Goal: Information Seeking & Learning: Learn about a topic

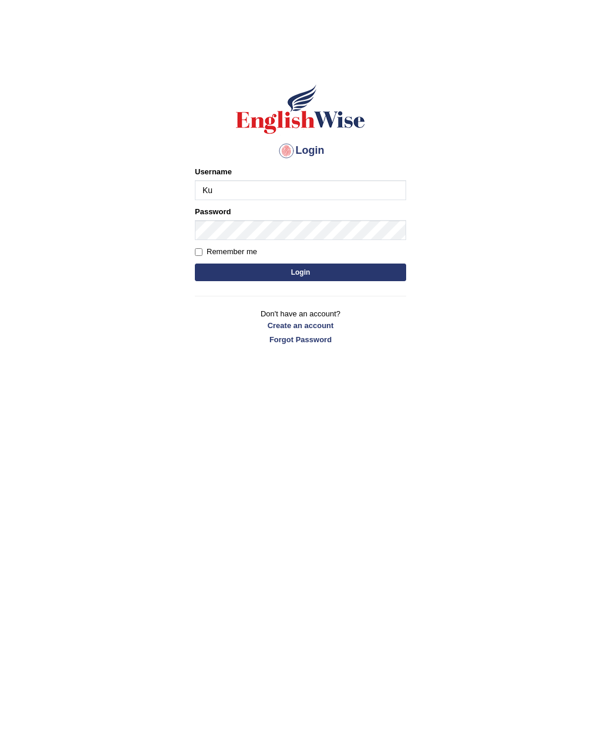
type input "K"
type input "Pratima2025"
click at [382, 271] on button "Login" at bounding box center [300, 273] width 211 height 18
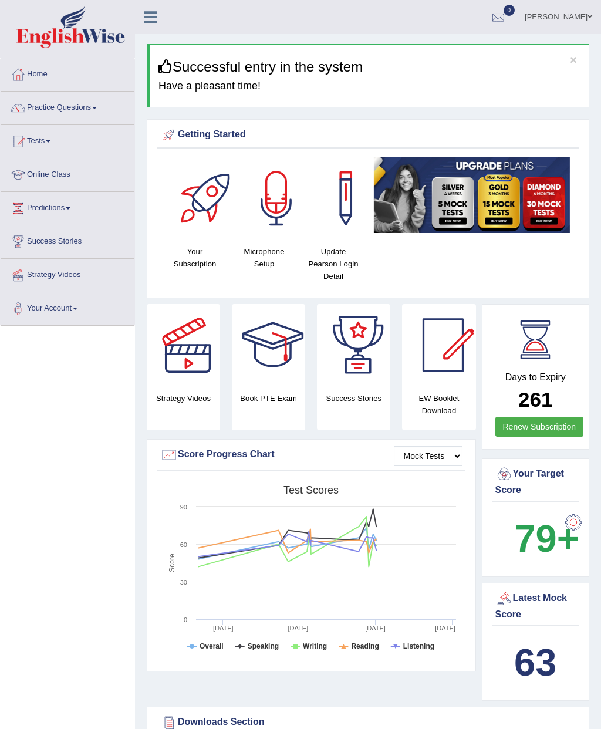
click at [102, 110] on link "Practice Questions" at bounding box center [68, 106] width 134 height 29
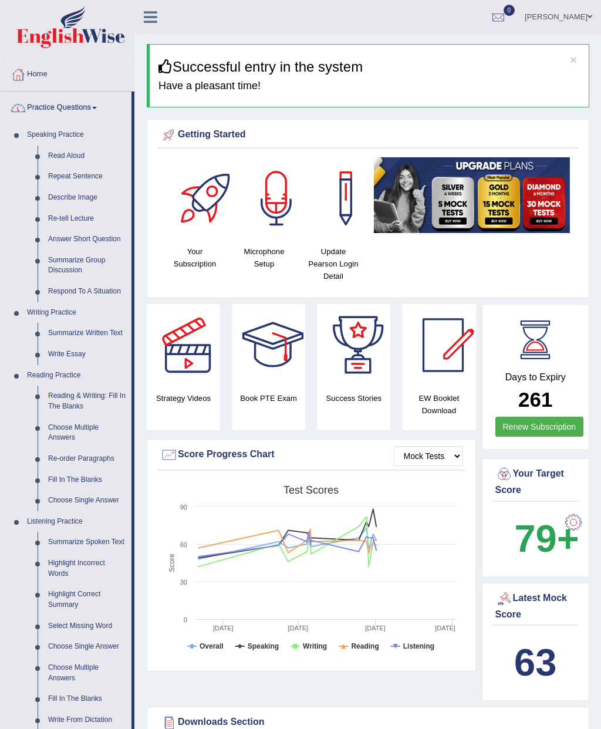
click at [90, 156] on div at bounding box center [300, 364] width 601 height 729
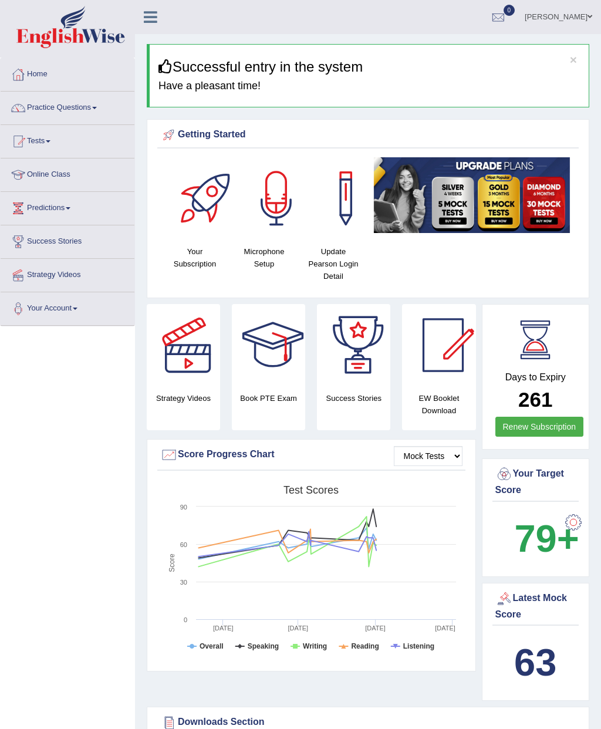
click at [96, 114] on link "Practice Questions" at bounding box center [68, 106] width 134 height 29
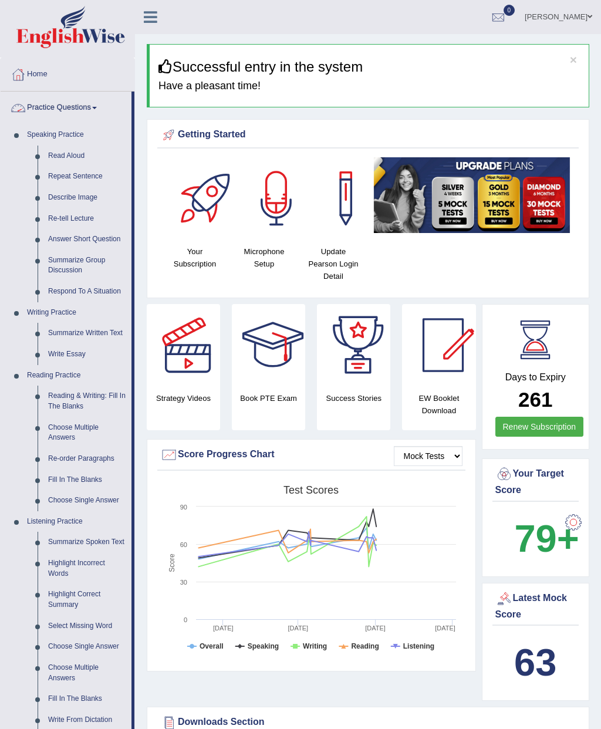
click at [76, 150] on div at bounding box center [300, 364] width 601 height 729
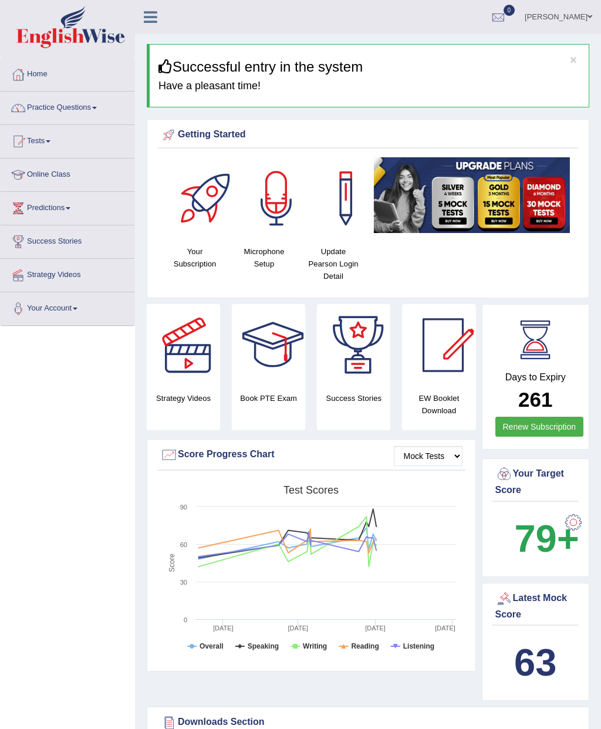
click at [92, 135] on link "Tests" at bounding box center [68, 139] width 134 height 29
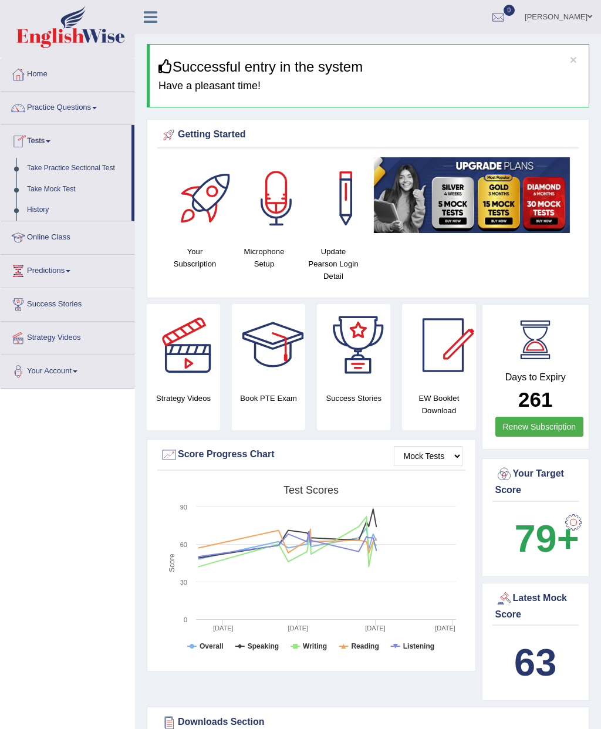
click at [95, 112] on div at bounding box center [300, 364] width 601 height 729
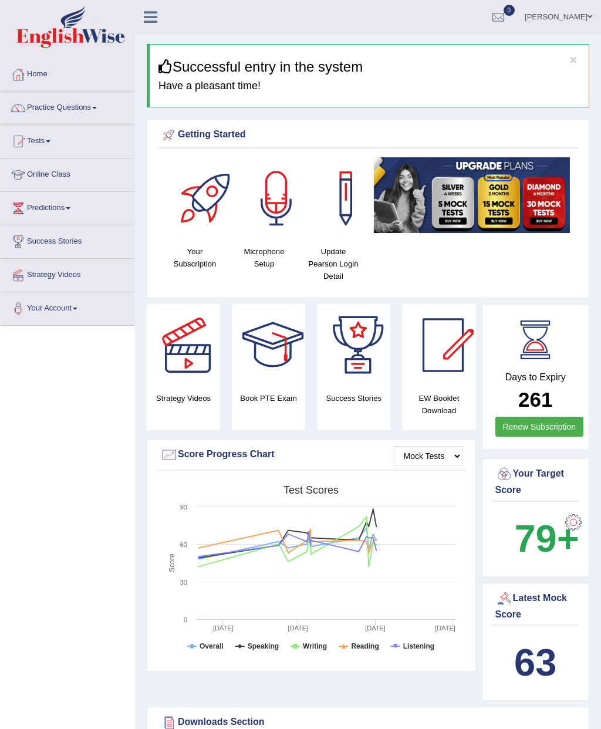
click at [96, 109] on link "Practice Questions" at bounding box center [68, 106] width 134 height 29
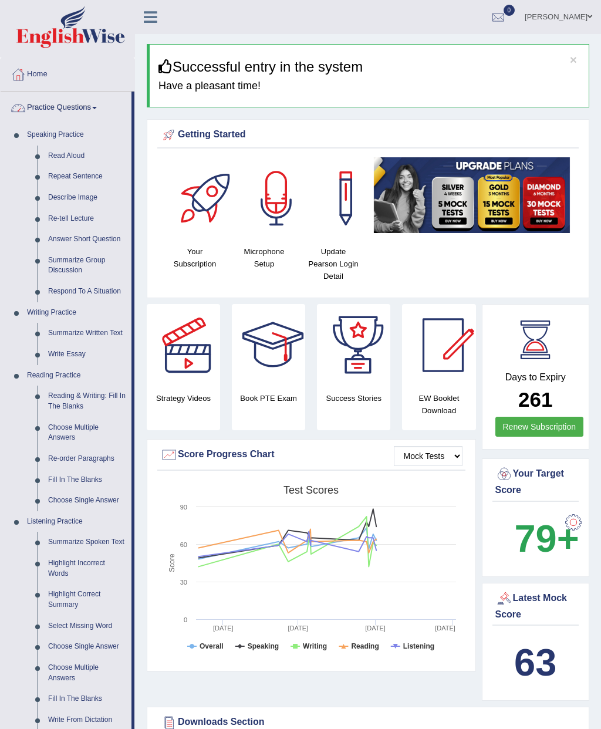
click at [64, 159] on div at bounding box center [300, 364] width 601 height 729
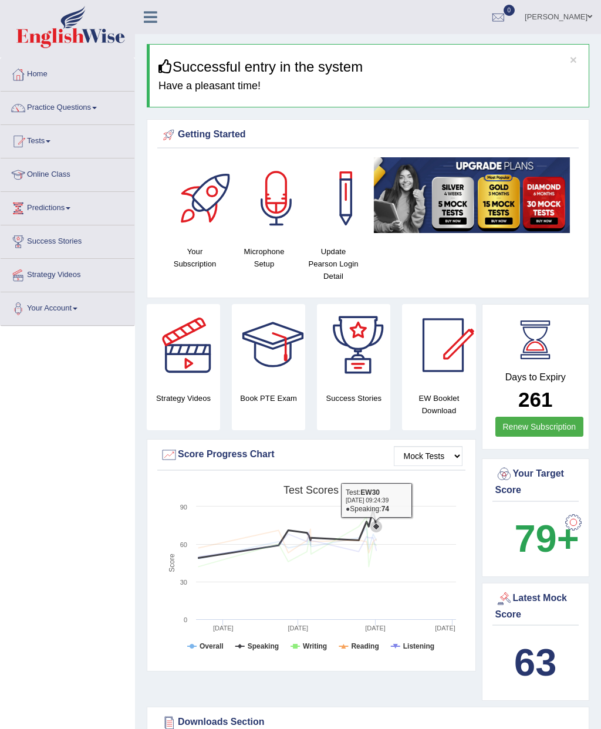
click at [97, 110] on link "Practice Questions" at bounding box center [68, 106] width 134 height 29
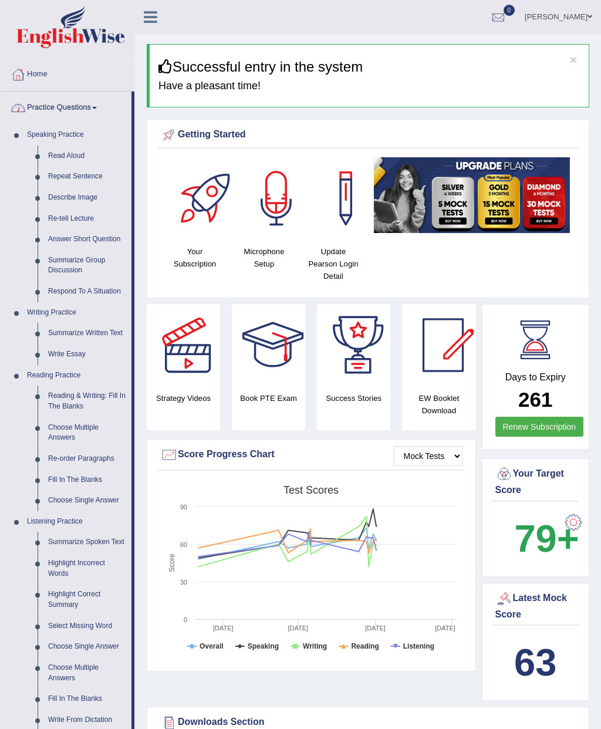
click at [69, 154] on div at bounding box center [300, 364] width 601 height 729
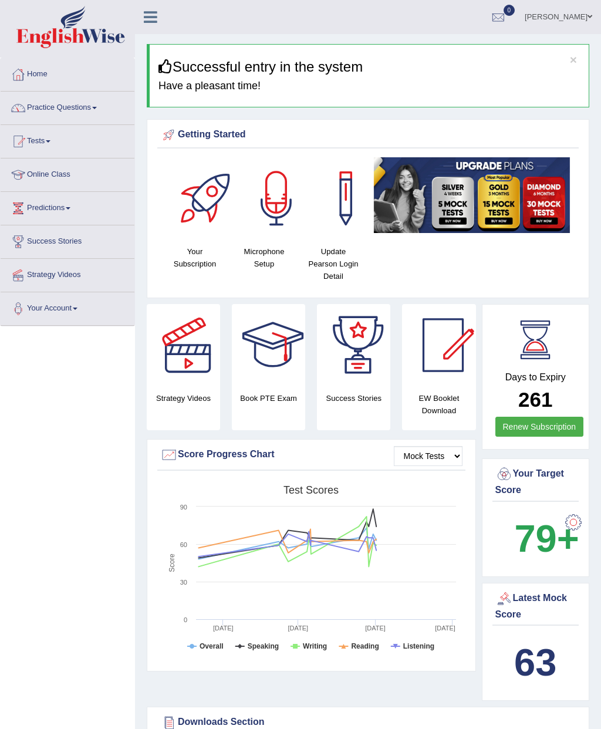
click at [79, 119] on link "Practice Questions" at bounding box center [68, 106] width 134 height 29
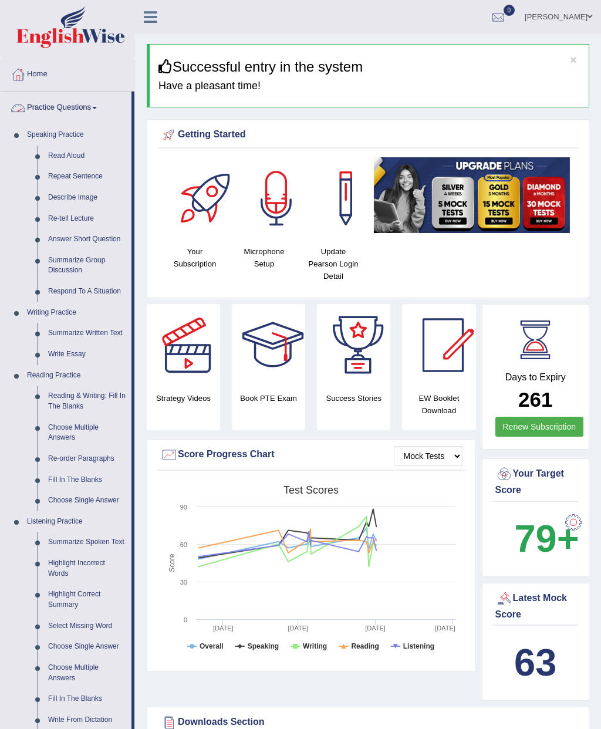
click at [88, 110] on div at bounding box center [300, 364] width 601 height 729
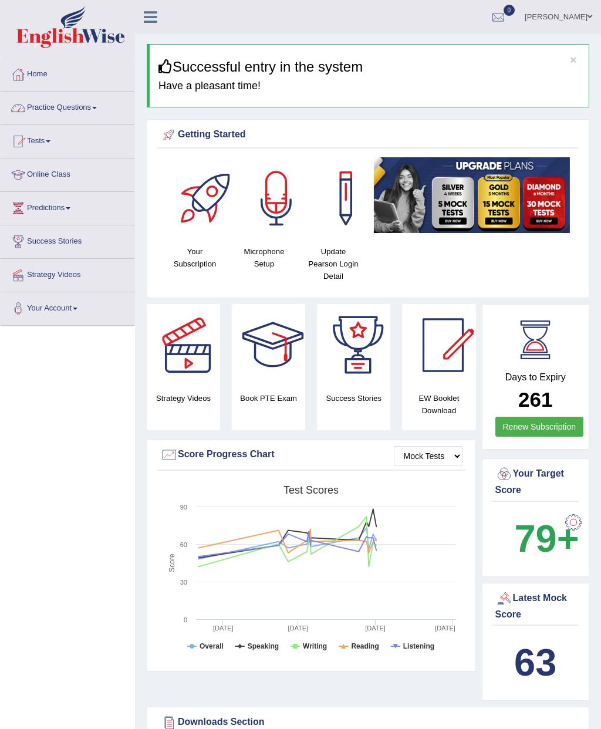
click at [92, 105] on link "Practice Questions" at bounding box center [68, 106] width 134 height 29
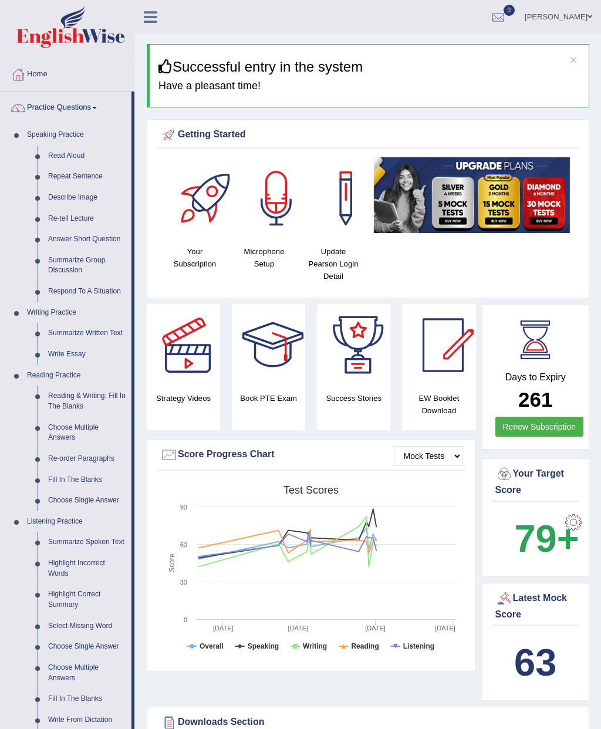
click at [70, 158] on div at bounding box center [300, 364] width 601 height 729
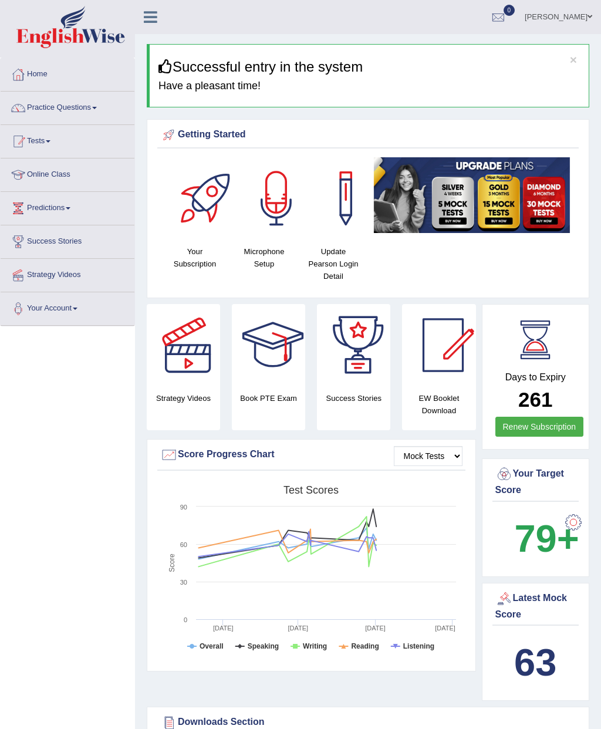
click at [87, 132] on link "Tests" at bounding box center [68, 139] width 134 height 29
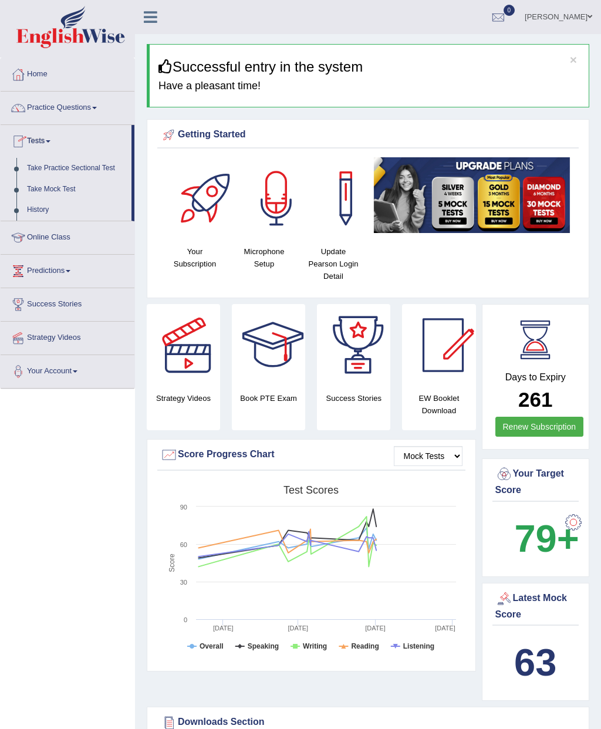
click at [92, 110] on div at bounding box center [300, 364] width 601 height 729
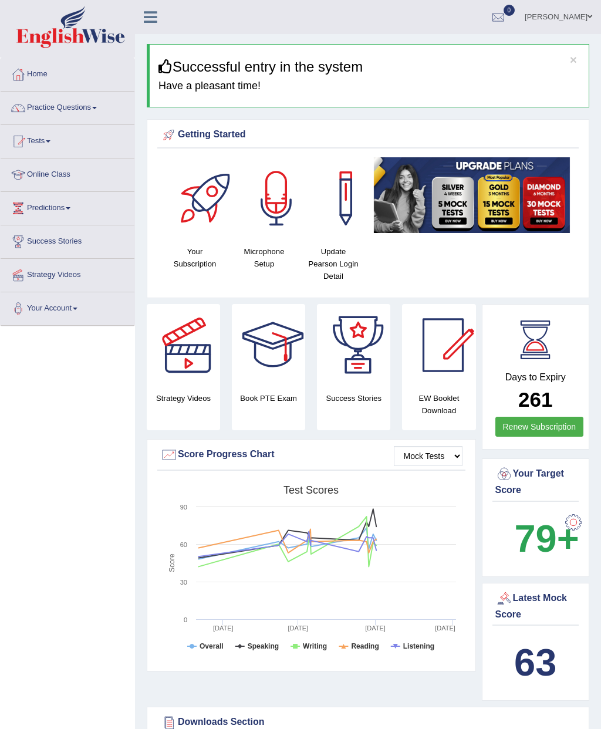
click at [93, 107] on link "Practice Questions" at bounding box center [68, 106] width 134 height 29
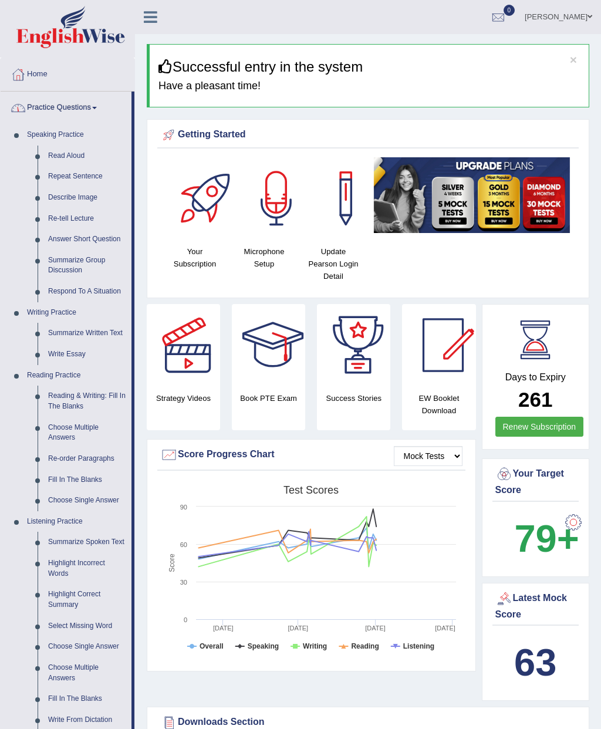
click at [72, 164] on div at bounding box center [300, 364] width 601 height 729
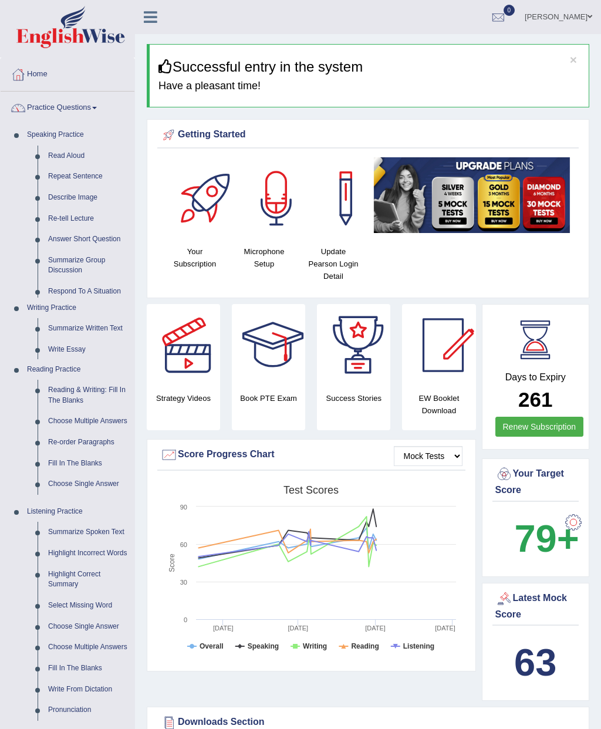
click at [78, 152] on link "Read Aloud" at bounding box center [89, 156] width 92 height 21
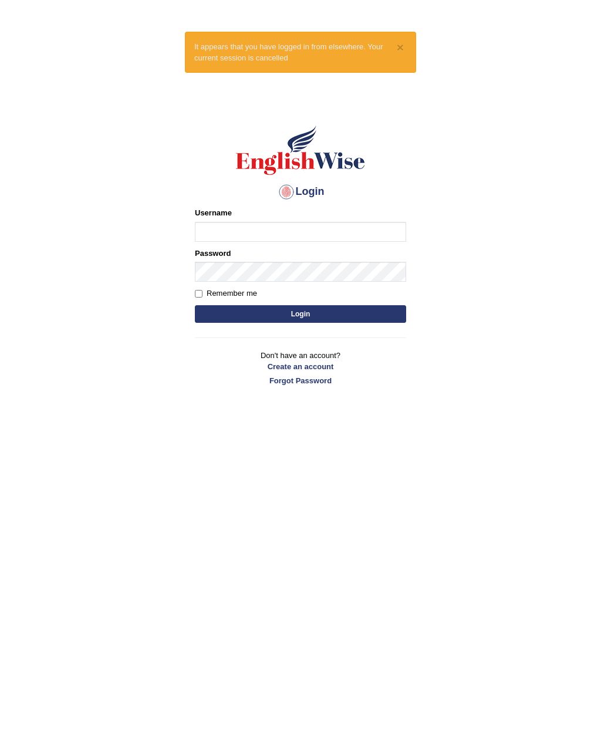
click at [316, 232] on input "Username" at bounding box center [300, 232] width 211 height 20
type input "Pratima2025"
click at [372, 319] on button "Login" at bounding box center [300, 314] width 211 height 18
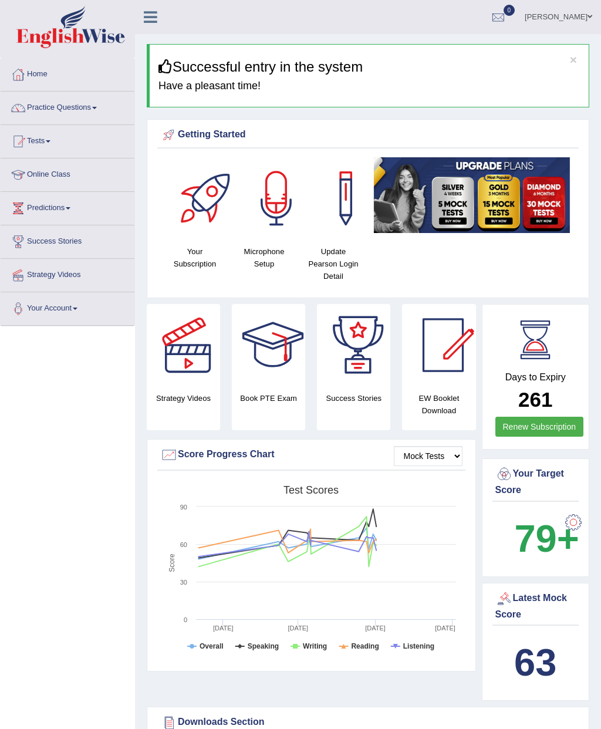
click at [91, 112] on link "Practice Questions" at bounding box center [68, 106] width 134 height 29
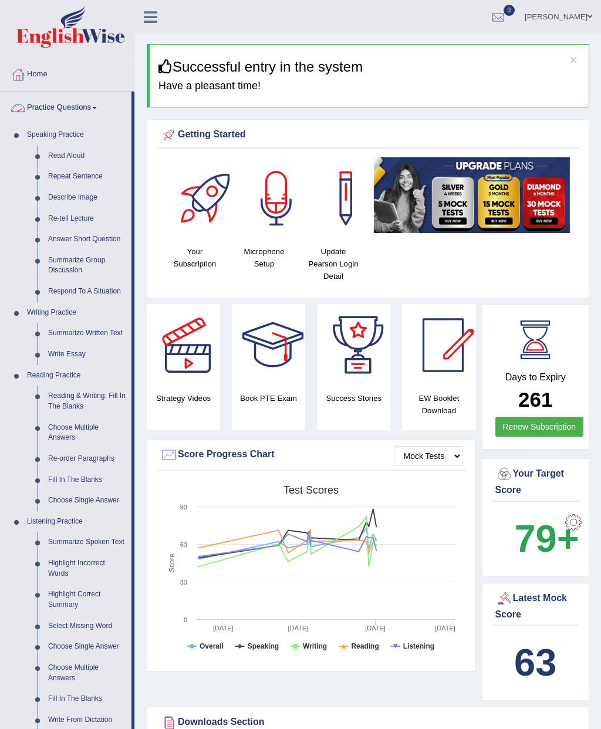
click at [71, 160] on div at bounding box center [300, 364] width 601 height 729
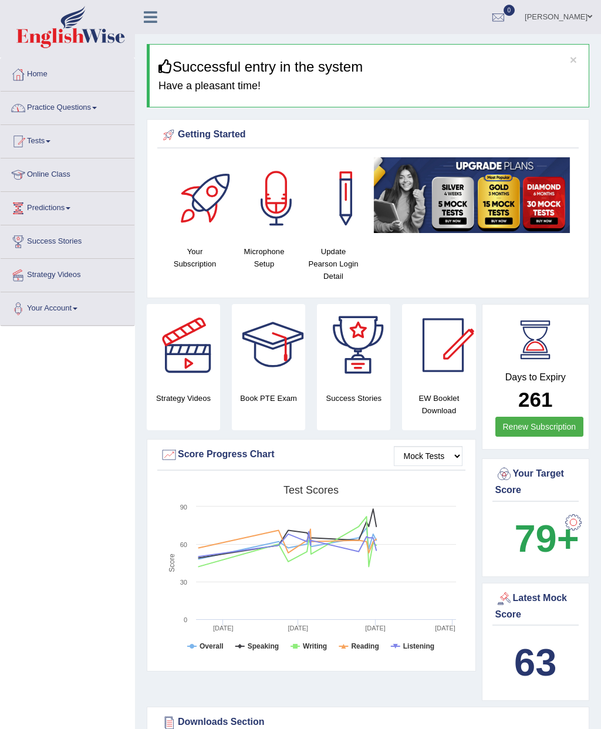
click at [101, 103] on link "Practice Questions" at bounding box center [68, 106] width 134 height 29
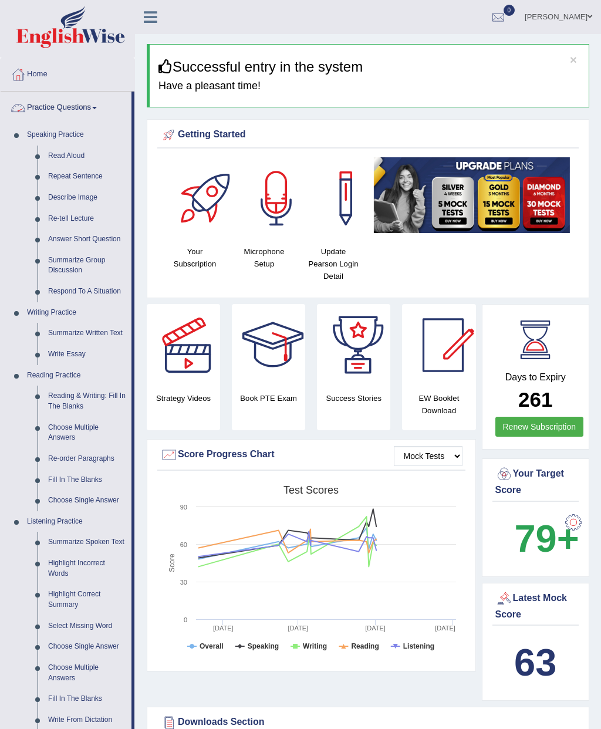
click at [70, 154] on div at bounding box center [300, 364] width 601 height 729
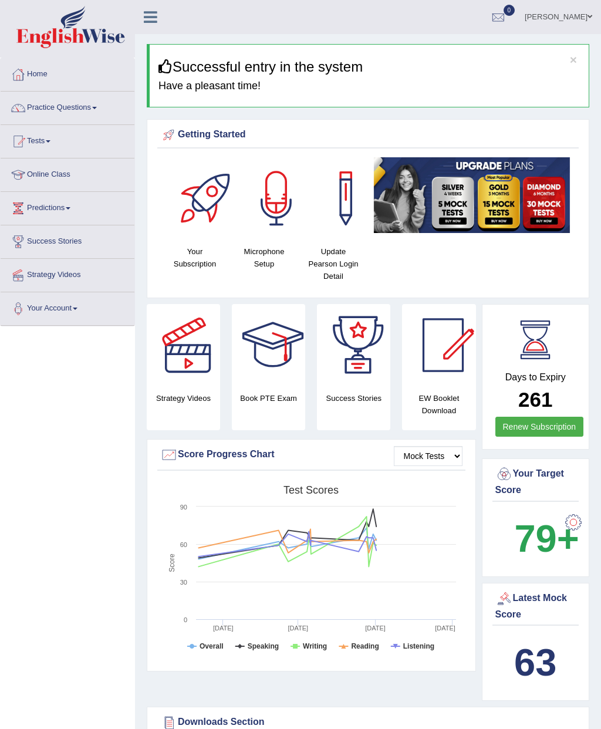
click at [31, 151] on link "Tests" at bounding box center [68, 139] width 134 height 29
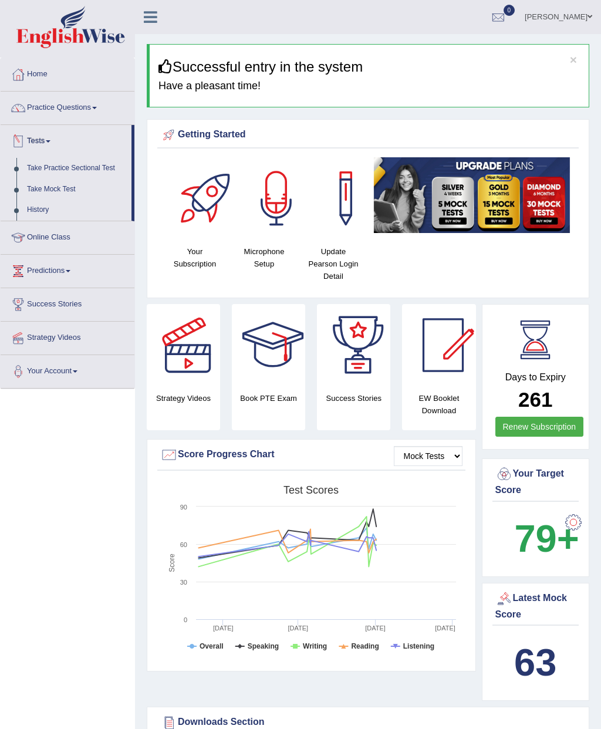
click at [36, 109] on div at bounding box center [300, 364] width 601 height 729
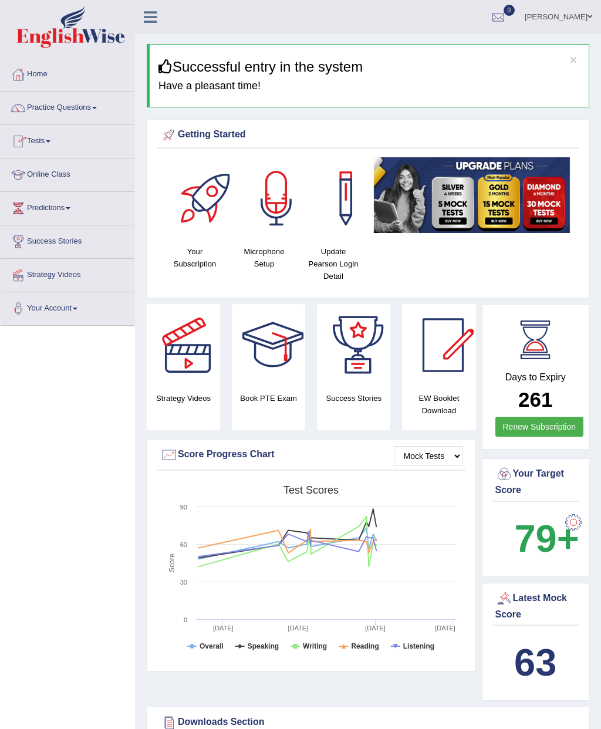
click at [45, 107] on link "Practice Questions" at bounding box center [68, 106] width 134 height 29
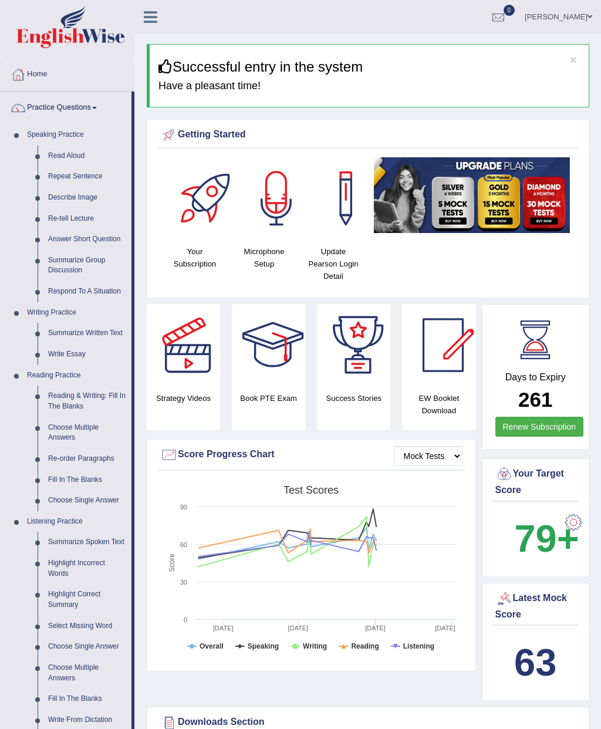
click at [64, 159] on div at bounding box center [300, 364] width 601 height 729
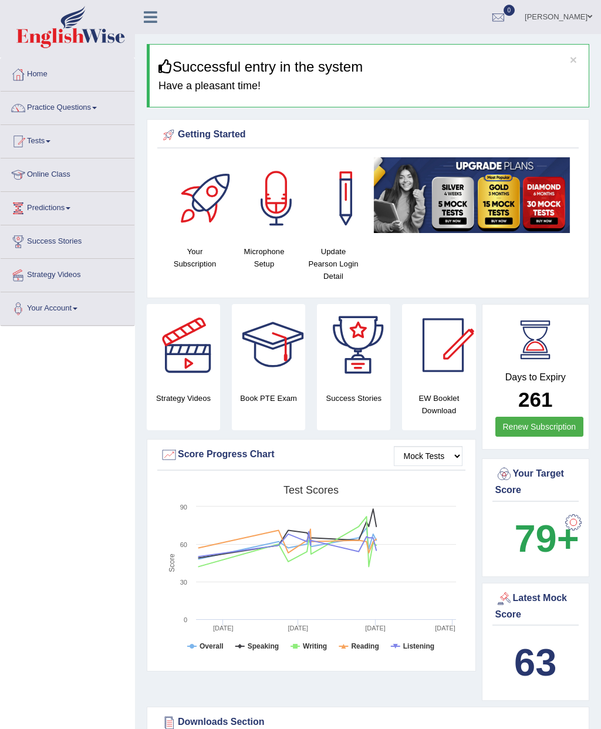
click at [45, 114] on link "Practice Questions" at bounding box center [68, 106] width 134 height 29
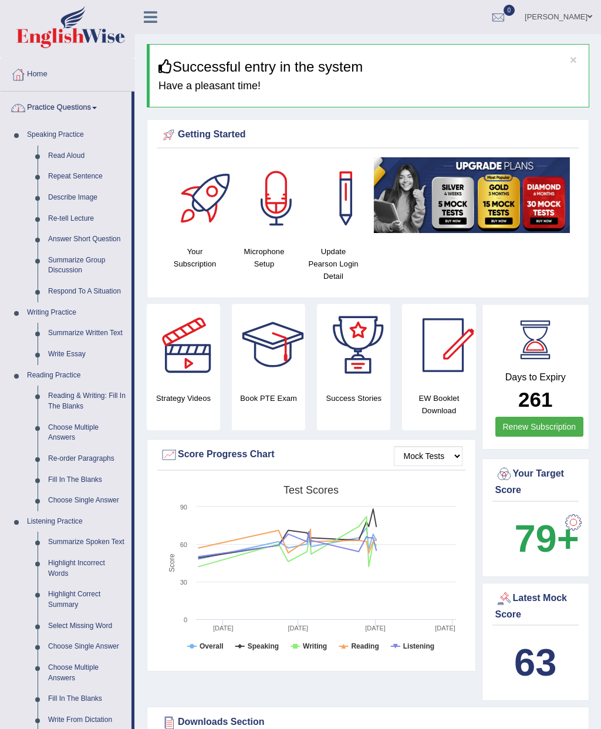
click at [59, 160] on div at bounding box center [300, 364] width 601 height 729
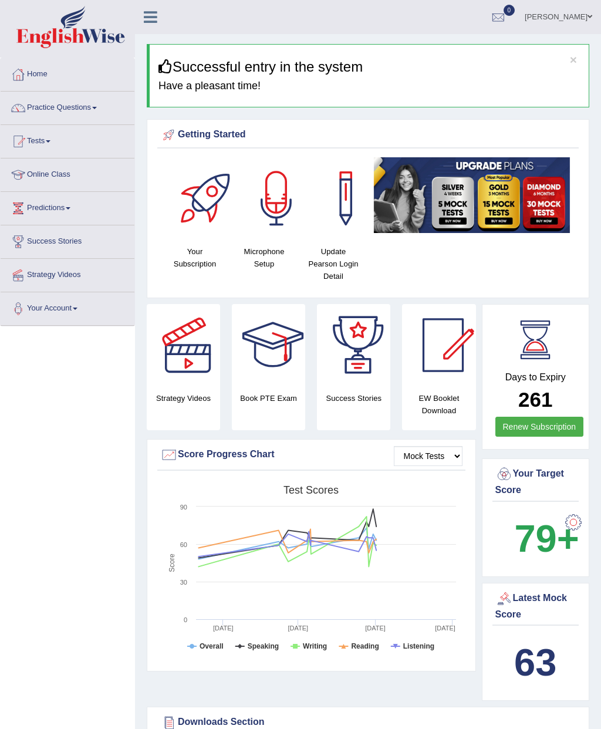
click at [41, 106] on link "Practice Questions" at bounding box center [68, 106] width 134 height 29
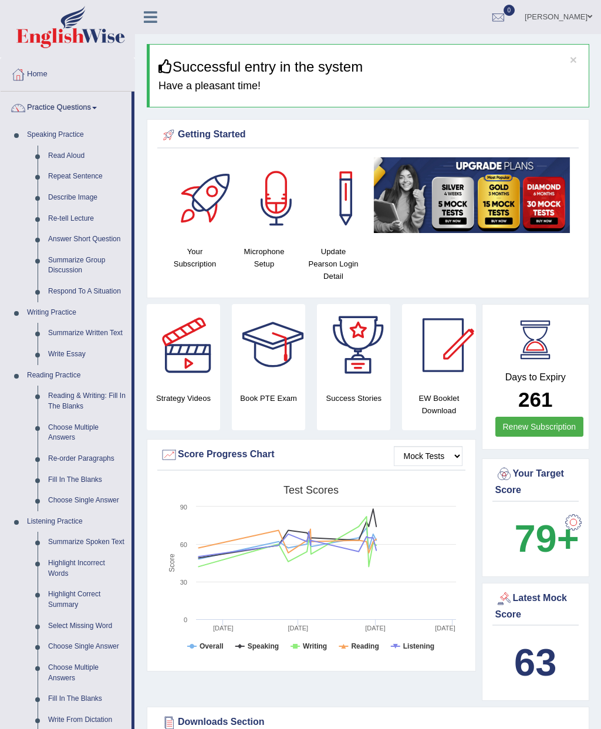
click at [67, 155] on div at bounding box center [300, 364] width 601 height 729
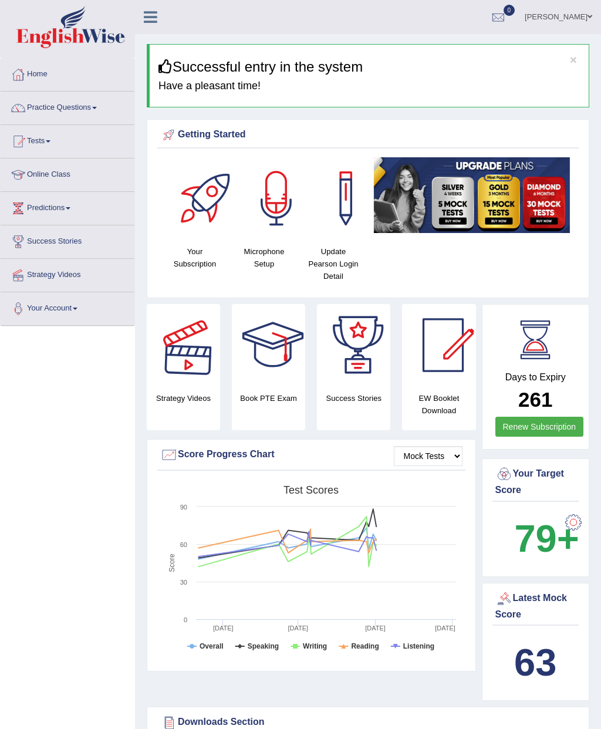
click at [196, 383] on div at bounding box center [188, 345] width 82 height 82
